Goal: Complete application form: Complete application form

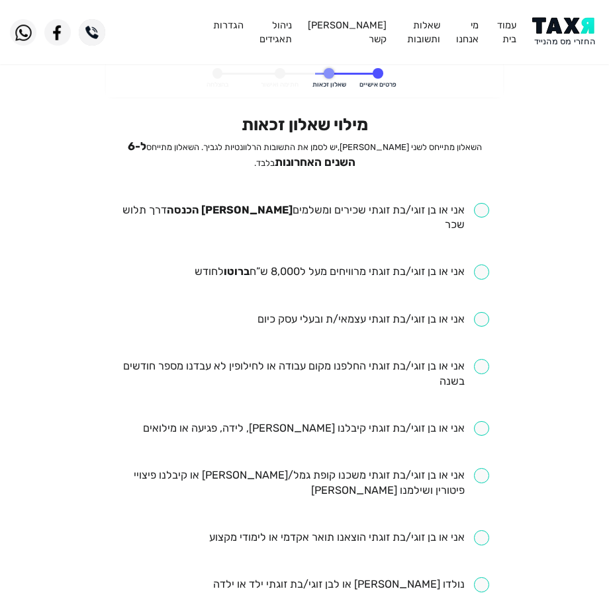
click at [391, 214] on input "checkbox" at bounding box center [304, 218] width 368 height 30
checkbox input "true"
click at [370, 265] on input "checkbox" at bounding box center [341, 272] width 294 height 15
checkbox input "true"
click at [350, 359] on input "checkbox" at bounding box center [304, 374] width 368 height 30
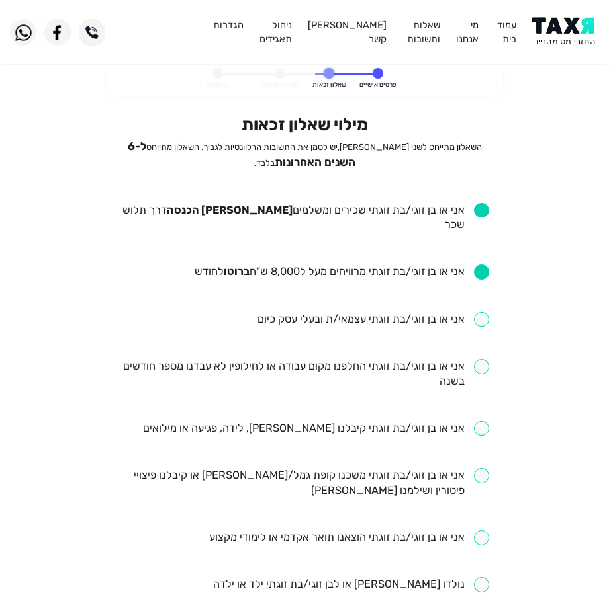
checkbox input "true"
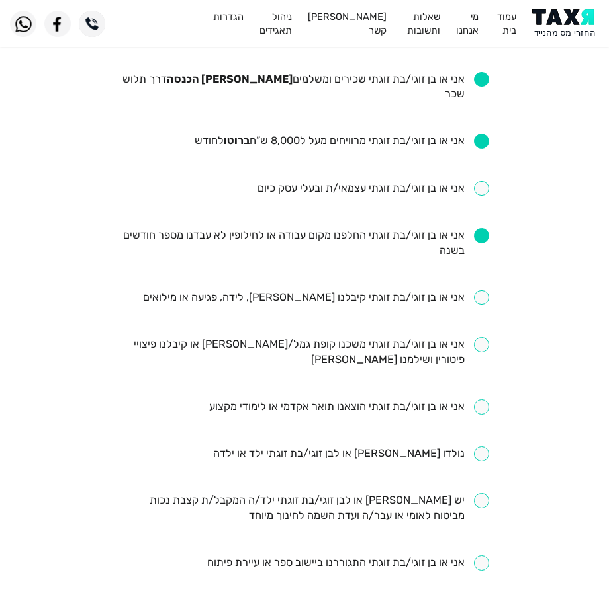
scroll to position [132, 0]
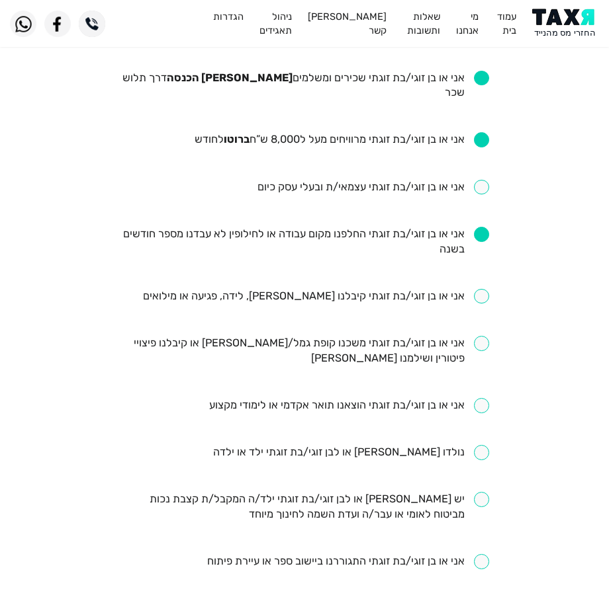
click at [263, 289] on input "checkbox" at bounding box center [316, 296] width 346 height 15
checkbox input "true"
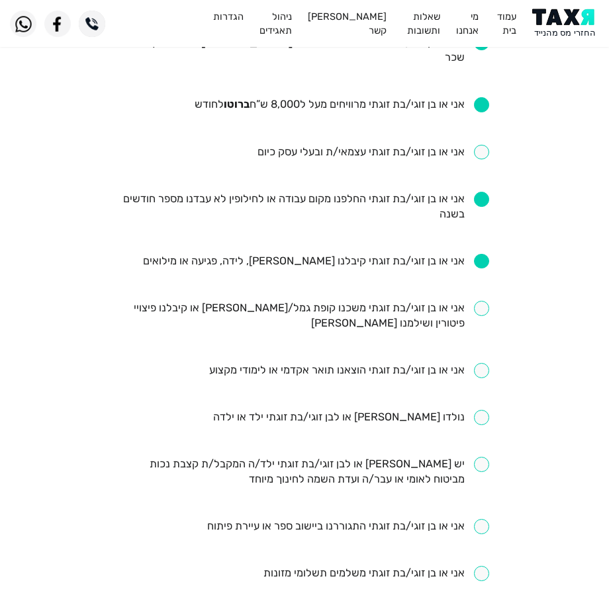
scroll to position [198, 0]
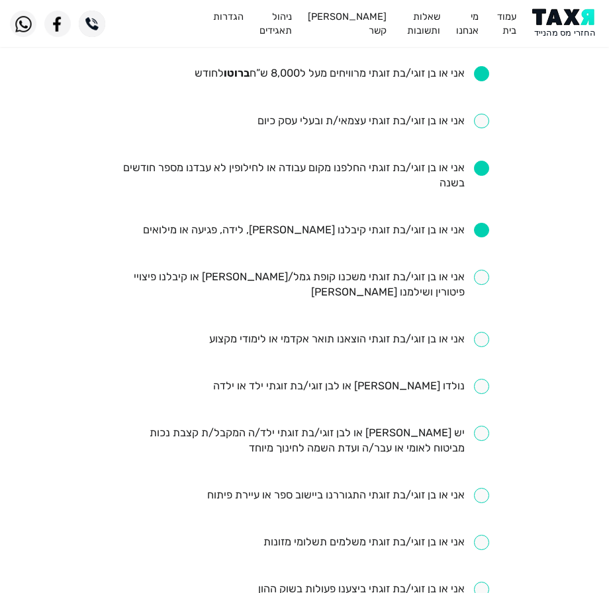
click at [407, 332] on input "checkbox" at bounding box center [349, 339] width 280 height 15
checkbox input "true"
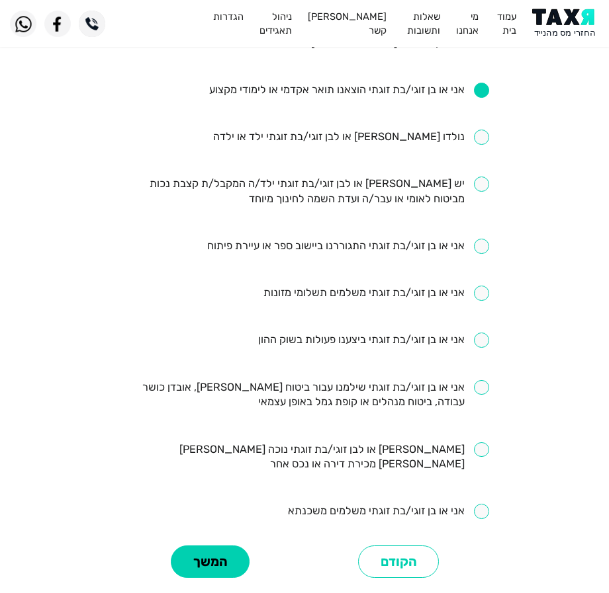
scroll to position [463, 0]
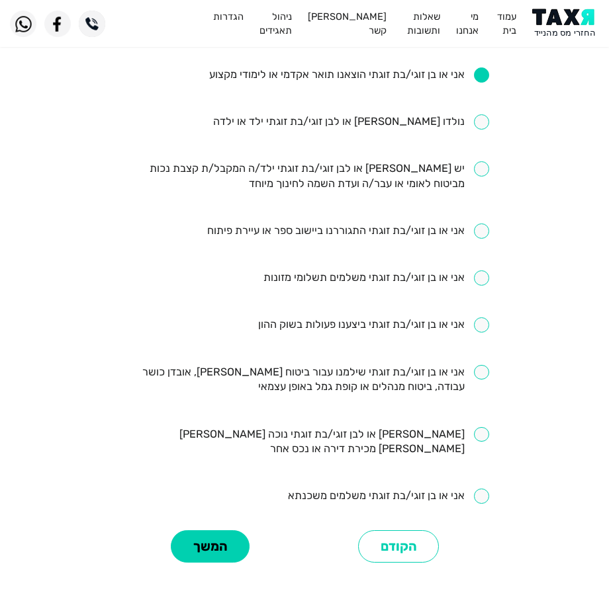
click at [377, 372] on input "checkbox" at bounding box center [304, 380] width 368 height 30
checkbox input "true"
click at [197, 530] on button "המשך" at bounding box center [210, 546] width 79 height 32
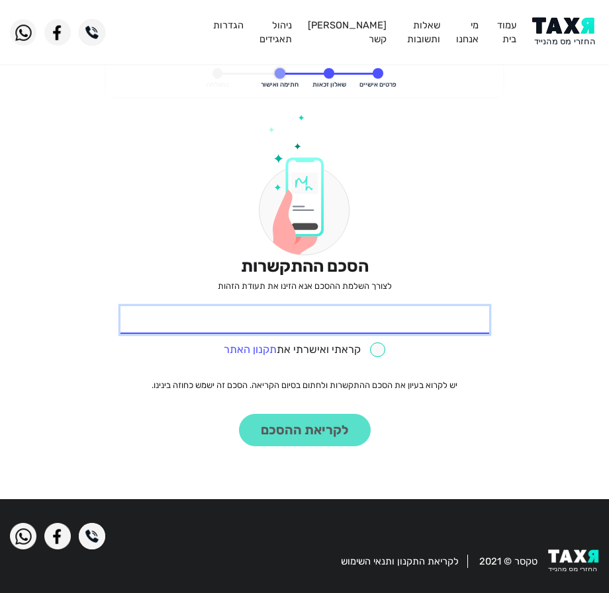
click at [459, 312] on input "* תעודת זהות" at bounding box center [304, 320] width 368 height 28
click at [453, 318] on input "2270814" at bounding box center [304, 320] width 368 height 28
drag, startPoint x: 460, startPoint y: 323, endPoint x: 462, endPoint y: 317, distance: 6.7
click at [462, 317] on input "22670814" at bounding box center [304, 320] width 368 height 28
type input "2267814"
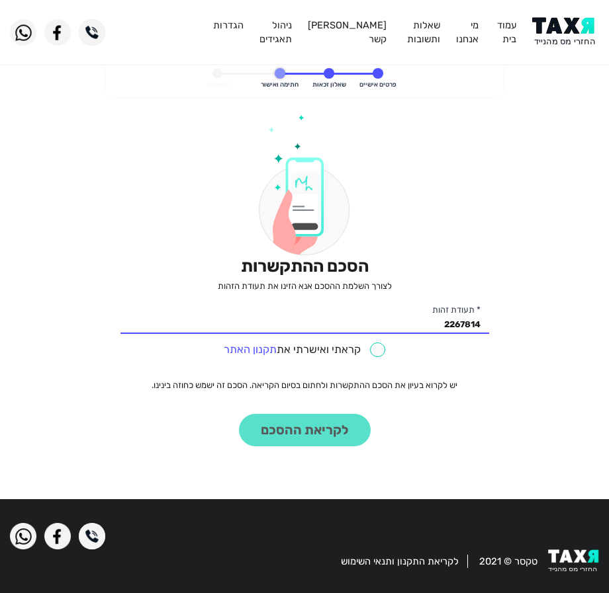
click at [403, 349] on div "2267814 * תעודת זהות קראתי ואישרתי את תקנון האתר" at bounding box center [304, 332] width 368 height 52
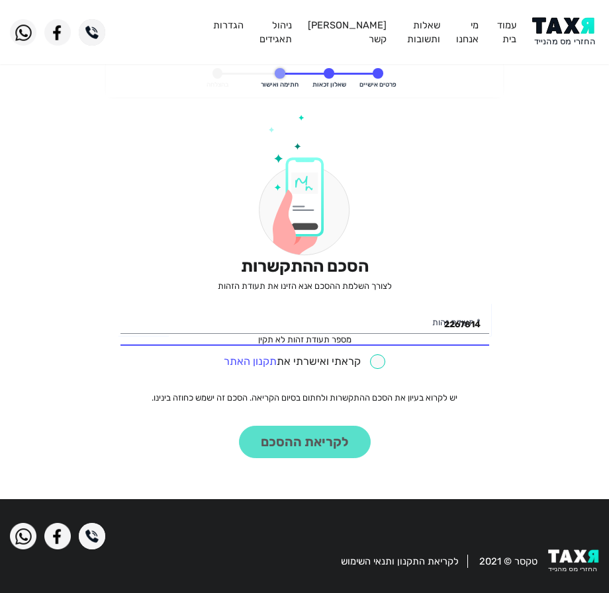
click at [376, 356] on input "checkbox" at bounding box center [304, 362] width 161 height 15
checkbox input "true"
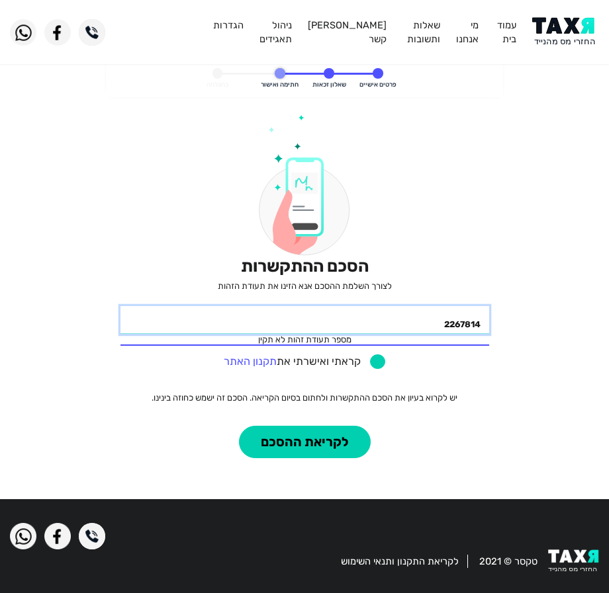
click at [398, 319] on input "2267814" at bounding box center [304, 320] width 368 height 28
click at [483, 326] on input "2267814" at bounding box center [304, 320] width 368 height 28
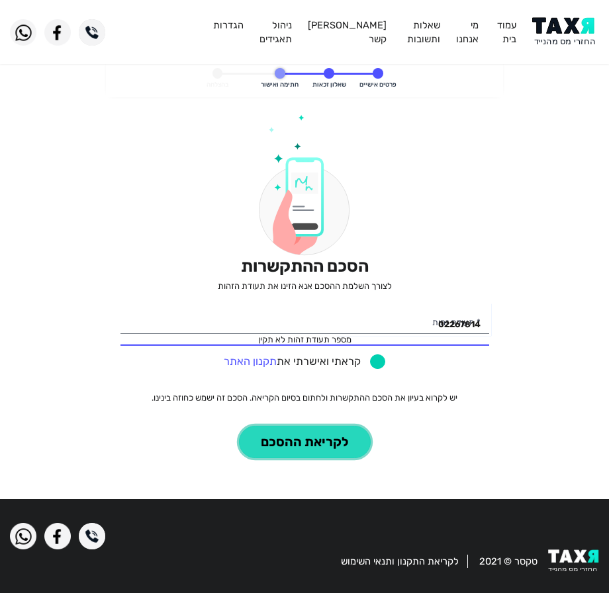
click at [272, 443] on button "לקריאת ההסכם" at bounding box center [305, 442] width 132 height 32
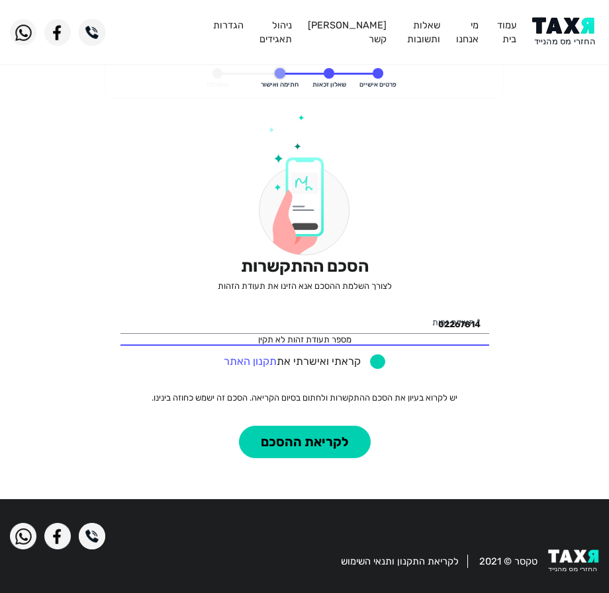
click at [239, 335] on div "02267814 מספר תעודת זהות לא תקין * תעודת זהות" at bounding box center [304, 326] width 368 height 40
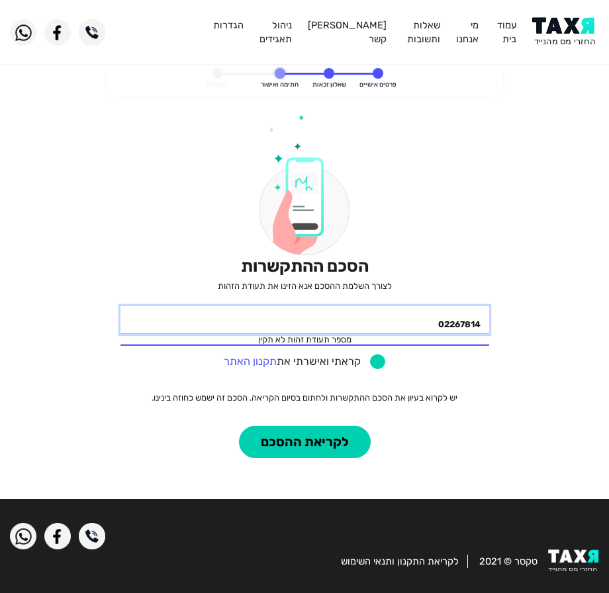
click at [198, 330] on input "02267814" at bounding box center [304, 320] width 368 height 28
click at [198, 329] on input "02267814" at bounding box center [304, 320] width 368 height 28
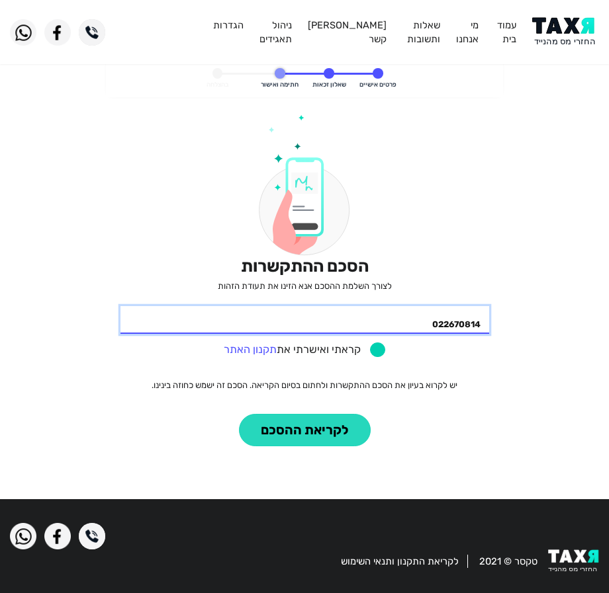
type input "022670814"
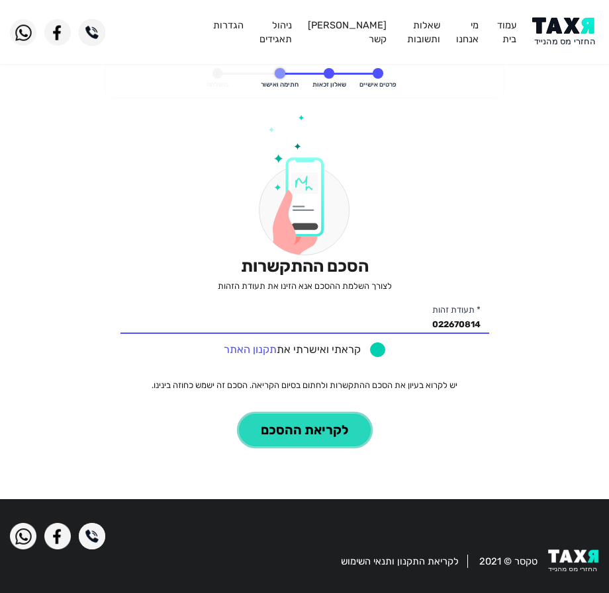
click at [309, 435] on button "לקריאת ההסכם" at bounding box center [305, 430] width 132 height 32
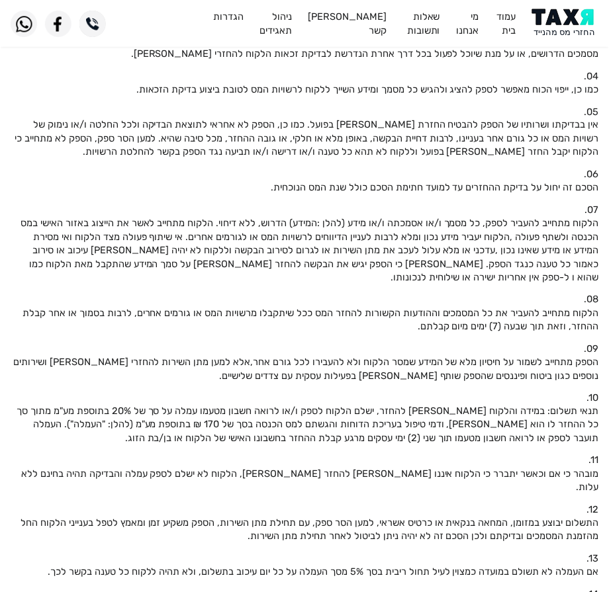
scroll to position [331, 0]
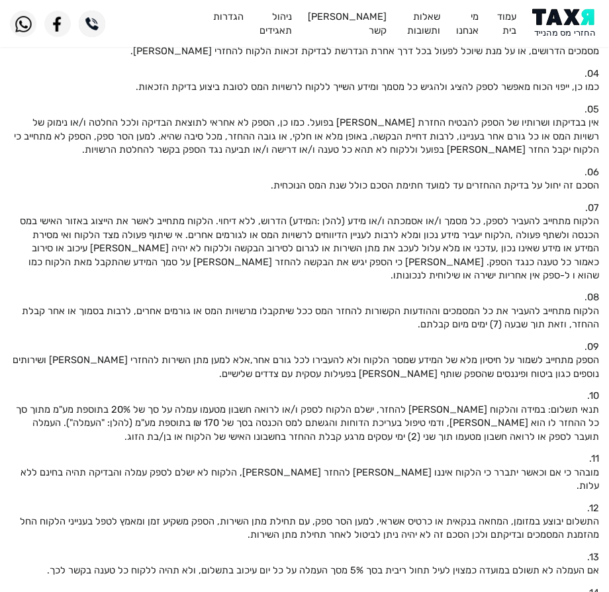
click at [550, 28] on img at bounding box center [565, 24] width 67 height 30
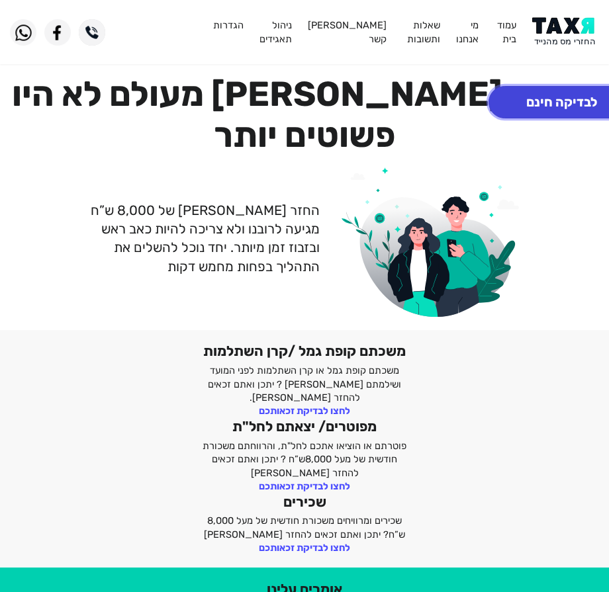
click at [543, 103] on button "לבדיקה חינם" at bounding box center [561, 102] width 146 height 32
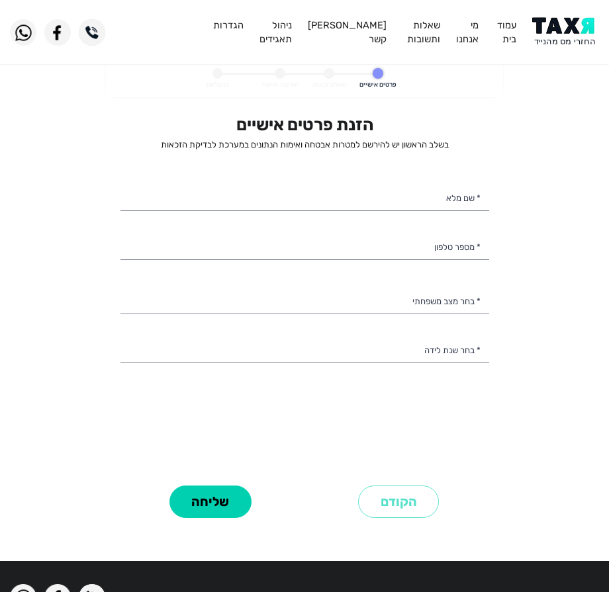
select select
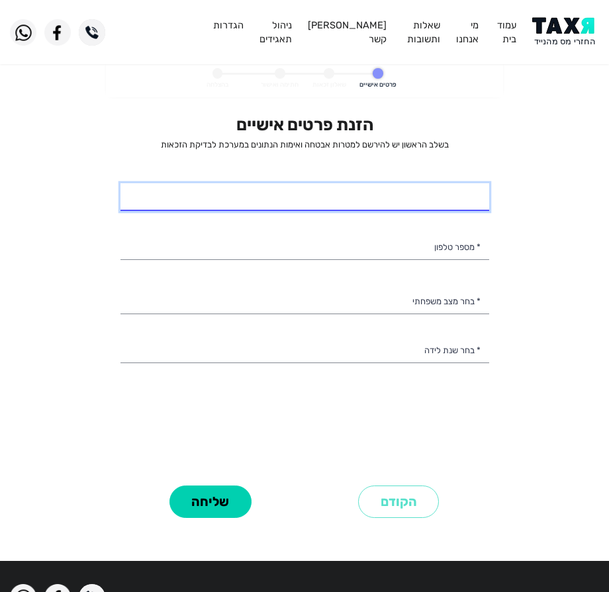
click at [302, 189] on input "* שם מלא" at bounding box center [304, 197] width 368 height 28
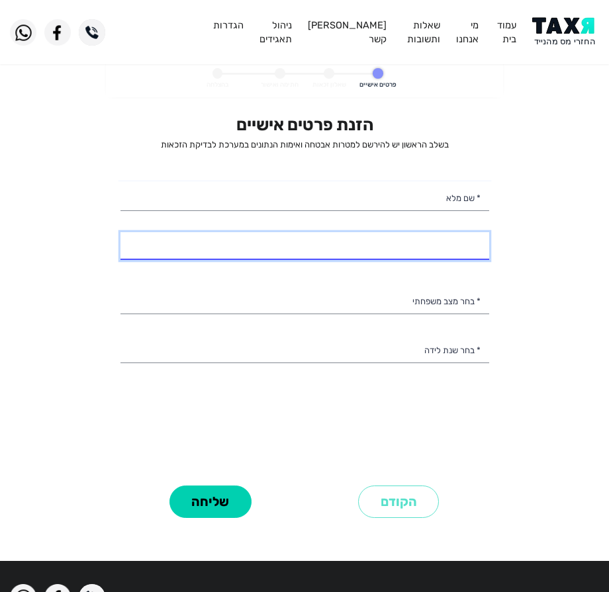
click at [407, 241] on input "* מספר טלפון" at bounding box center [304, 246] width 368 height 28
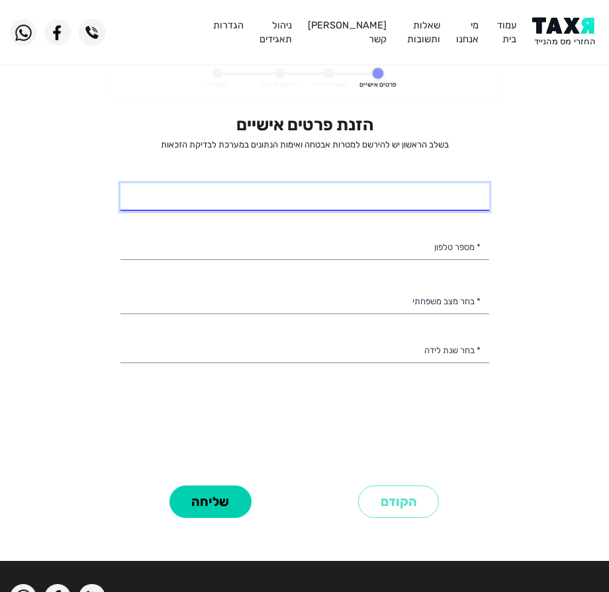
click at [420, 197] on input "* שם מלא" at bounding box center [304, 197] width 368 height 28
type input "[PERSON_NAME]"
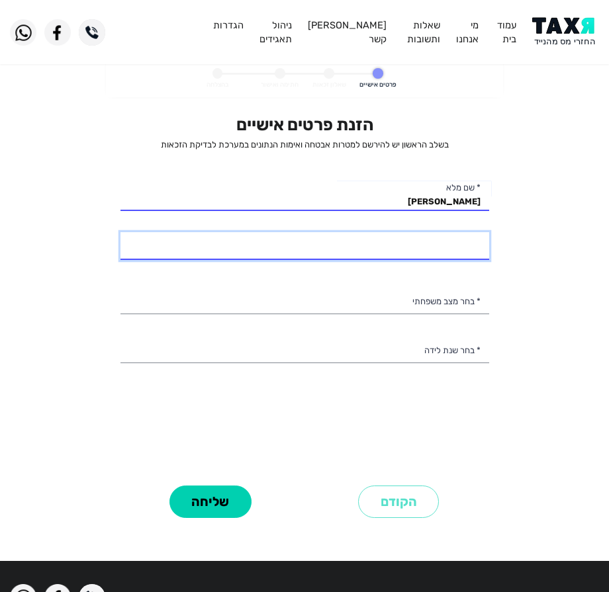
click at [441, 243] on input "* מספר טלפון" at bounding box center [304, 246] width 368 height 28
type input "053-5465672"
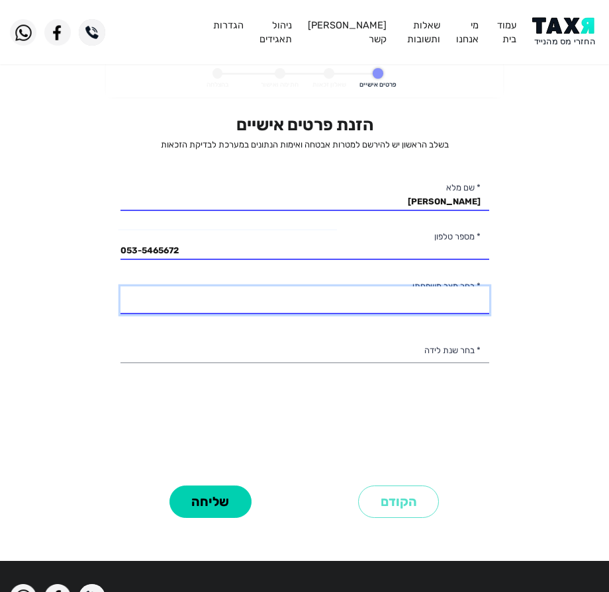
click at [405, 296] on select "רווק/ה נשוי/[PERSON_NAME]/ה אלמן/נה" at bounding box center [304, 300] width 368 height 28
select select "1: Single"
click at [120, 286] on select "רווק/ה נשוי/[PERSON_NAME]/ה אלמן/נה" at bounding box center [304, 300] width 368 height 28
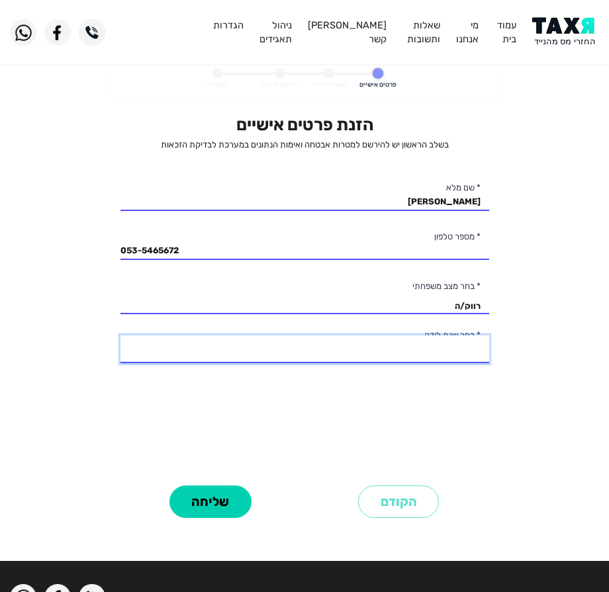
click at [402, 355] on select "2003 2002 2001 2000 1999 1998 1997 1996 1995 1994 1993 1992 1991 1990 1989 1988…" at bounding box center [304, 349] width 368 height 28
select select "9: 1995"
click at [120, 335] on select "2003 2002 2001 2000 1999 1998 1997 1996 1995 1994 1993 1992 1991 1990 1989 1988…" at bounding box center [304, 349] width 368 height 28
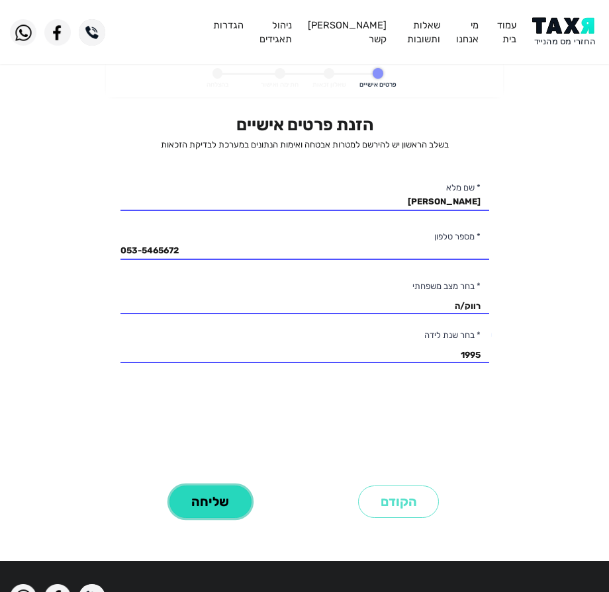
click at [202, 494] on button "שליחה" at bounding box center [210, 502] width 82 height 32
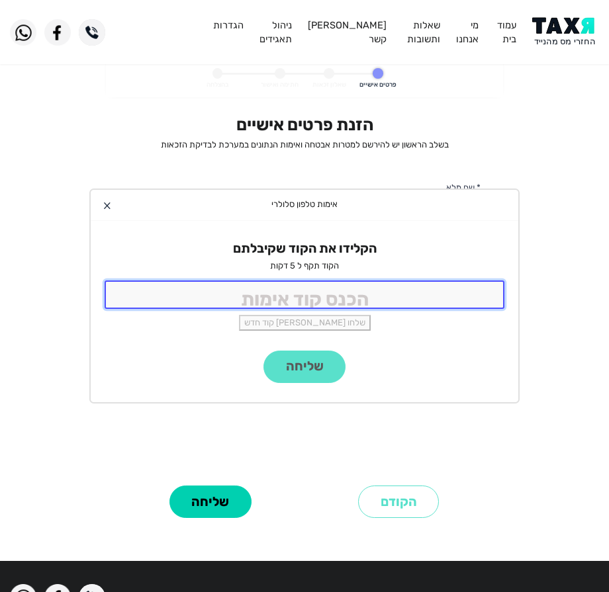
click at [194, 304] on input "tel" at bounding box center [305, 294] width 400 height 28
type input "9988"
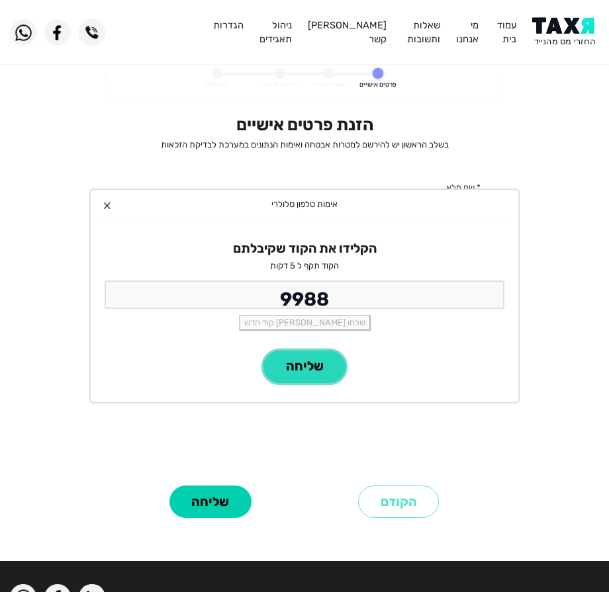
click at [294, 368] on button "שליחה" at bounding box center [304, 367] width 82 height 32
